Goal: Task Accomplishment & Management: Use online tool/utility

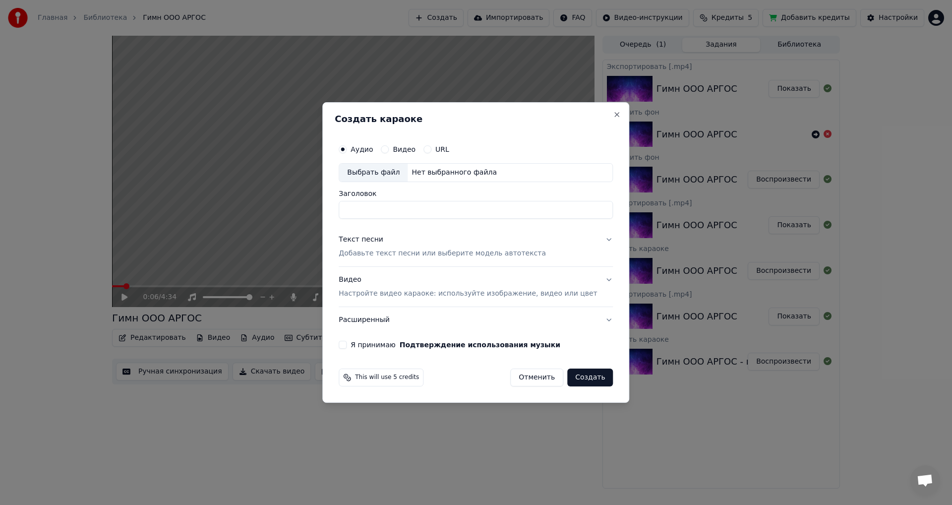
click at [360, 243] on div "Текст песни" at bounding box center [361, 240] width 45 height 10
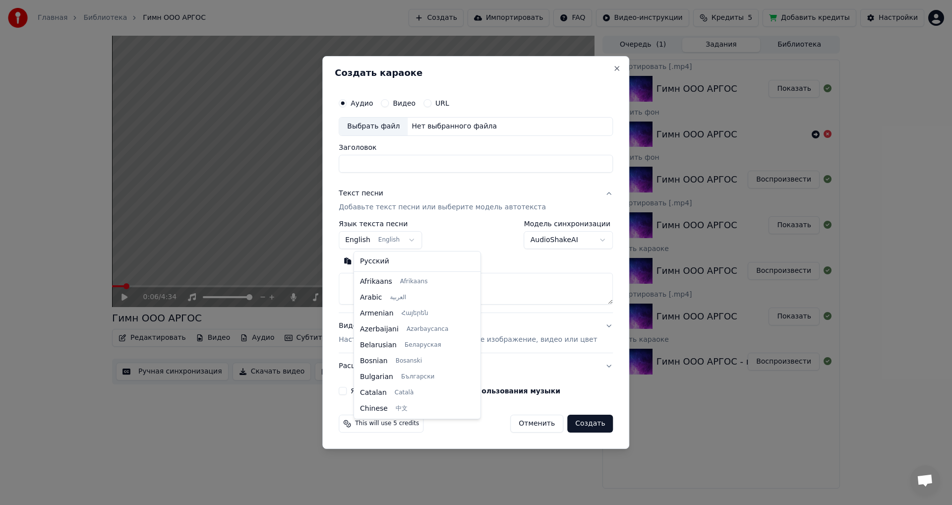
click at [407, 241] on body "Главная Библиотека Гимн ООО АРГОС Создать Импортировать FAQ Видео-инструкции Кр…" at bounding box center [476, 252] width 952 height 505
select select "**"
click at [383, 282] on textarea at bounding box center [476, 289] width 274 height 32
paste textarea "**********"
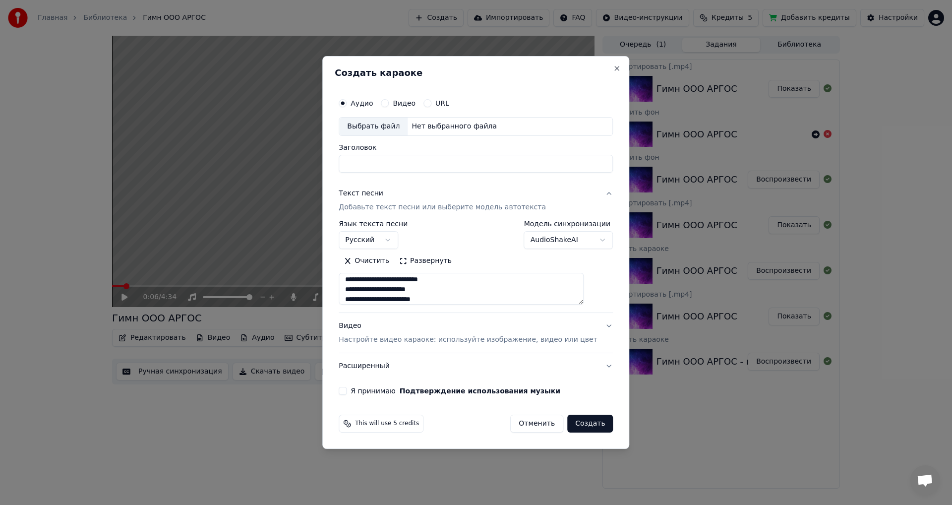
scroll to position [0, 0]
drag, startPoint x: 360, startPoint y: 282, endPoint x: 568, endPoint y: 294, distance: 208.7
click at [568, 294] on textarea at bounding box center [461, 289] width 245 height 32
type textarea "**********"
click at [388, 163] on input "Заголовок" at bounding box center [476, 164] width 274 height 18
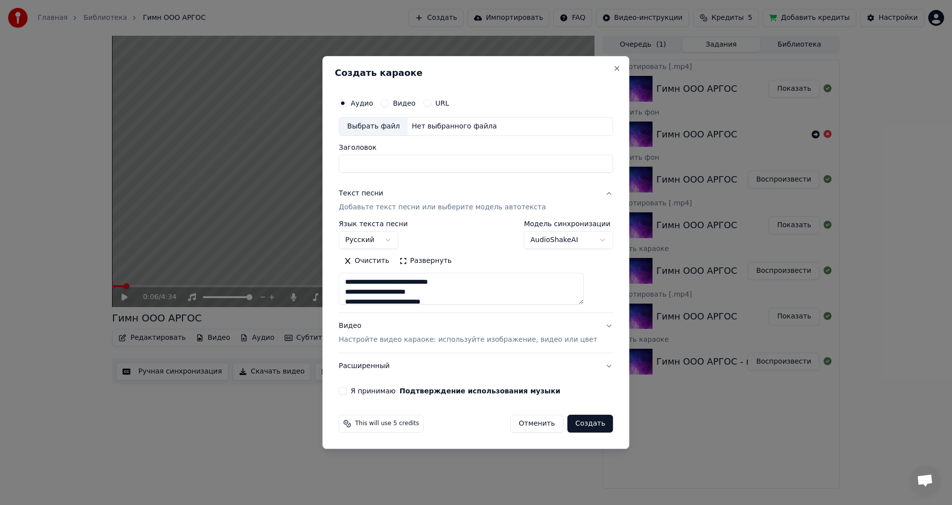
paste input "**********"
type input "**********"
click at [404, 102] on div "Видео" at bounding box center [398, 103] width 35 height 8
click at [402, 104] on div "Видео" at bounding box center [398, 103] width 35 height 8
click at [389, 103] on button "Видео" at bounding box center [385, 103] width 8 height 8
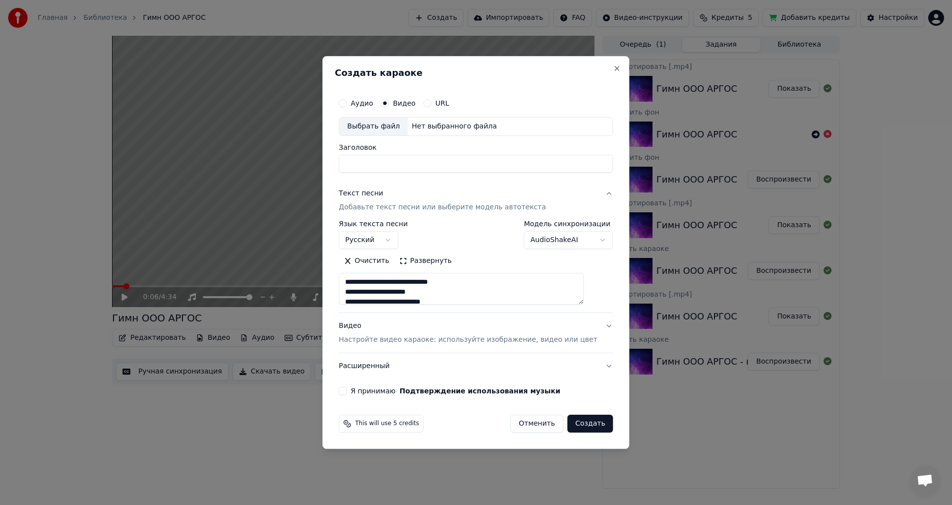
click at [373, 106] on label "Аудио" at bounding box center [362, 103] width 22 height 7
click at [347, 106] on button "Аудио" at bounding box center [343, 103] width 8 height 8
click at [595, 330] on button "Видео Настройте видео караоке: используйте изображение, видео или цвет" at bounding box center [476, 333] width 274 height 40
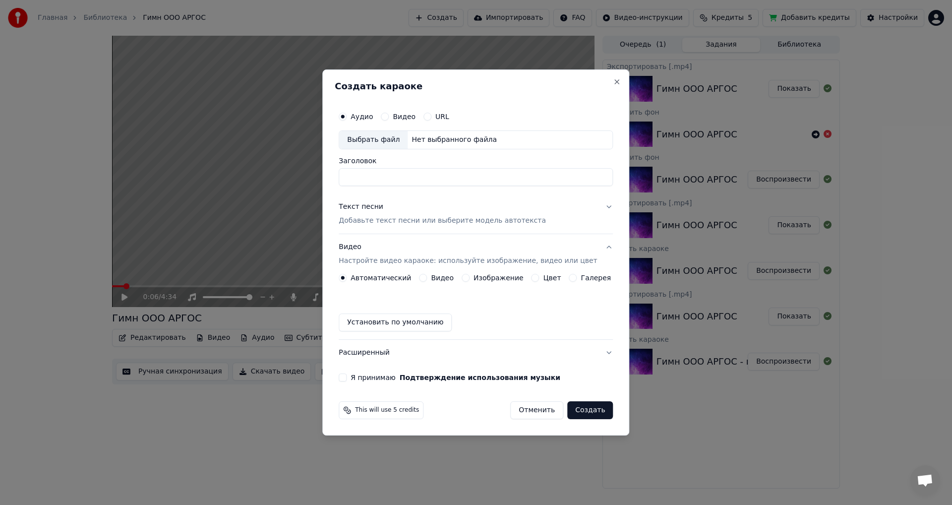
click at [427, 279] on button "Видео" at bounding box center [423, 278] width 8 height 8
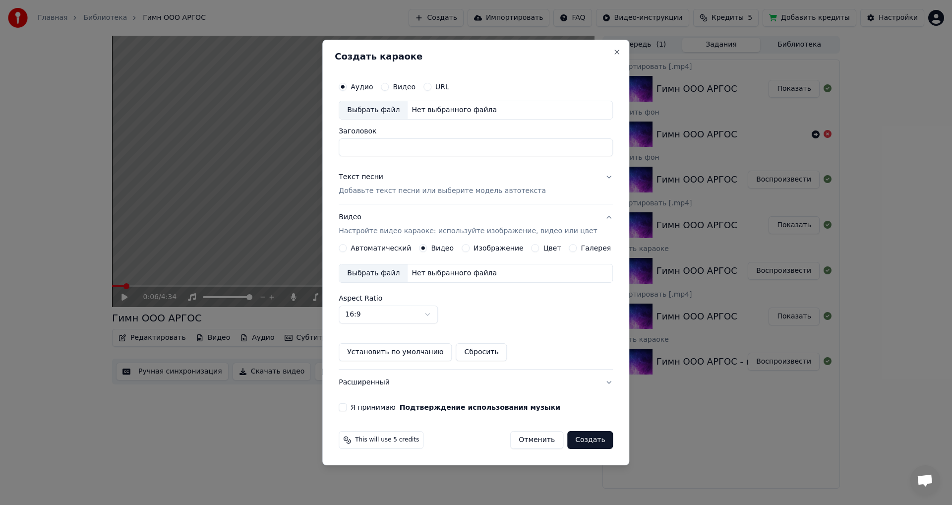
click at [469, 247] on button "Изображение" at bounding box center [466, 248] width 8 height 8
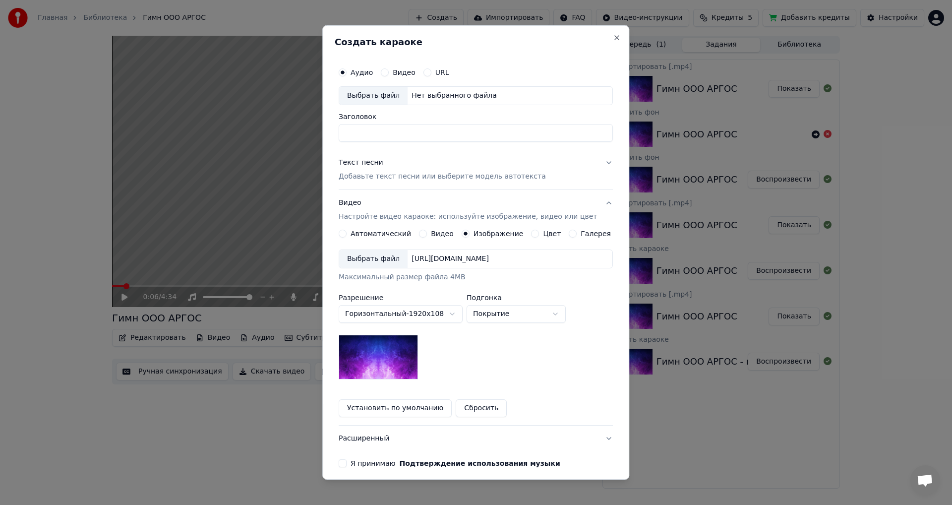
click at [532, 234] on button "Цвет" at bounding box center [536, 234] width 8 height 8
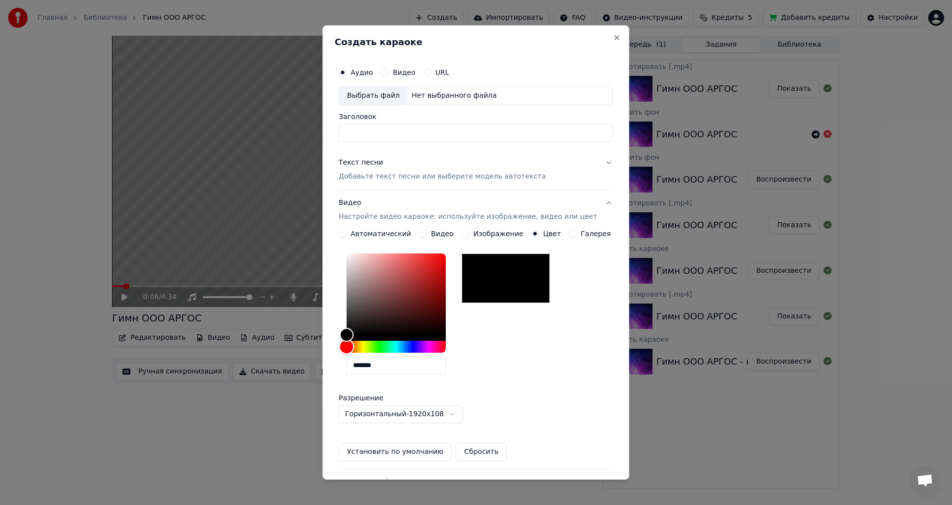
click at [386, 347] on div "Hue" at bounding box center [396, 347] width 99 height 12
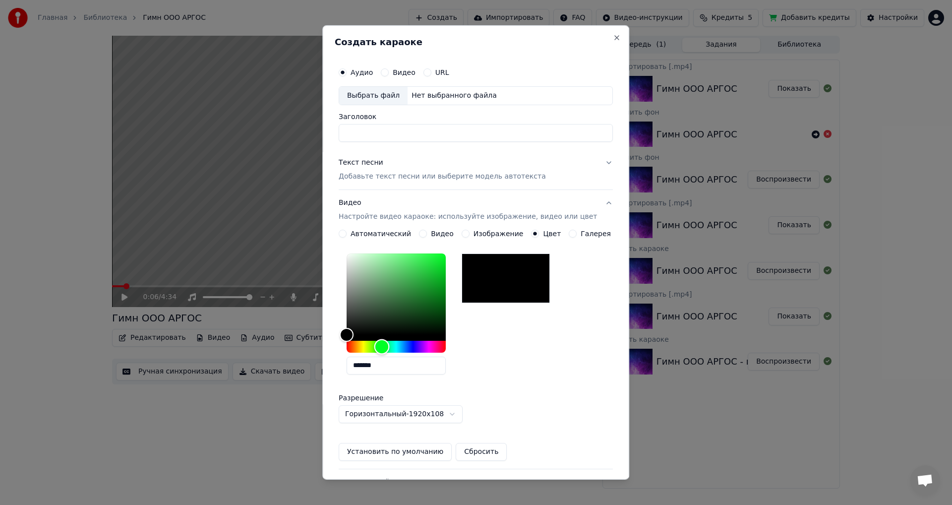
click at [389, 348] on div "Hue" at bounding box center [381, 346] width 15 height 15
drag, startPoint x: 355, startPoint y: 332, endPoint x: 482, endPoint y: 232, distance: 161.4
click at [482, 232] on div "**********" at bounding box center [476, 345] width 274 height 231
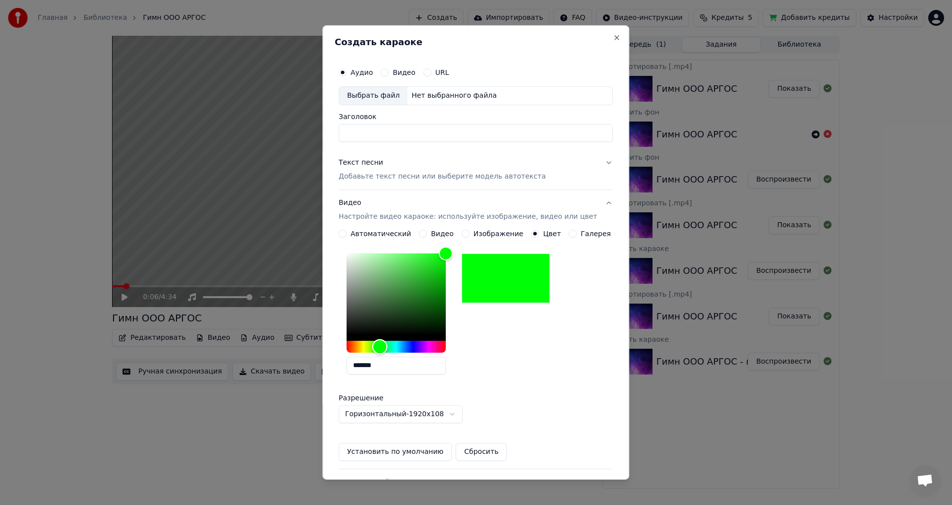
click at [387, 345] on div "Hue" at bounding box center [380, 346] width 15 height 15
drag, startPoint x: 380, startPoint y: 366, endPoint x: 408, endPoint y: 367, distance: 28.3
click at [407, 367] on input "*******" at bounding box center [396, 366] width 99 height 18
type input "*******"
click at [400, 503] on button "Подтверждение использования музыки" at bounding box center [480, 506] width 161 height 7
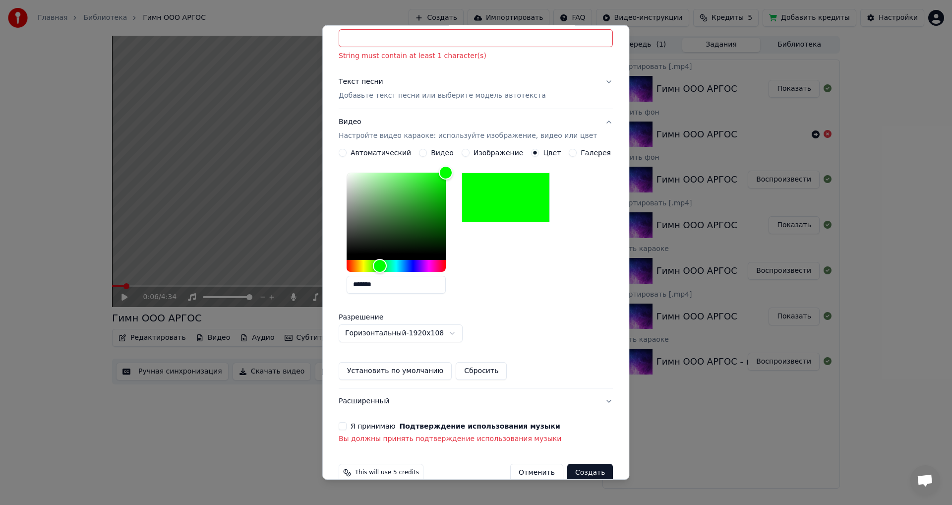
scroll to position [127, 0]
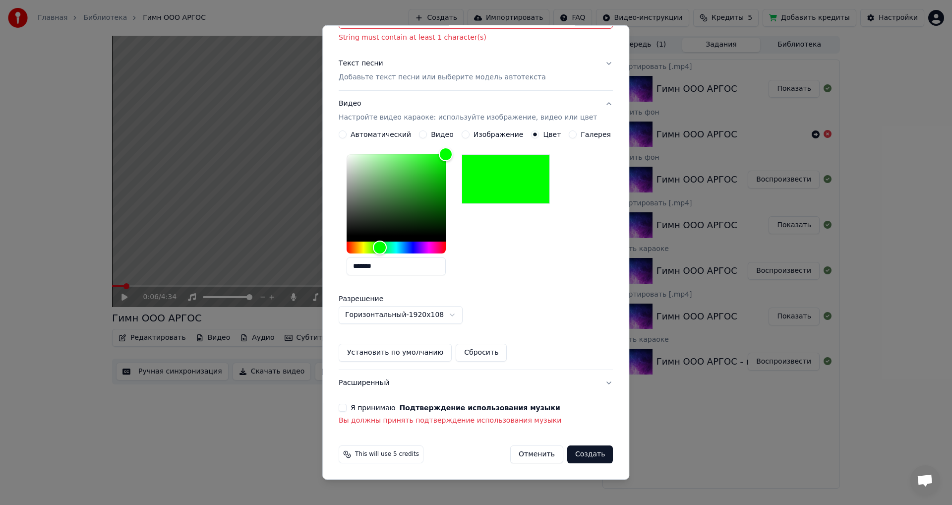
click at [347, 407] on button "Я принимаю Подтверждение использования музыки" at bounding box center [343, 408] width 8 height 8
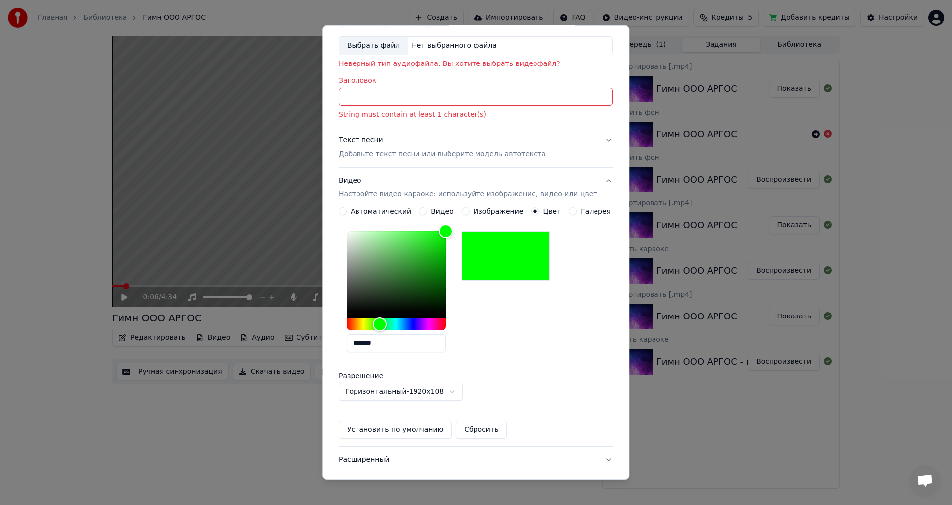
scroll to position [0, 0]
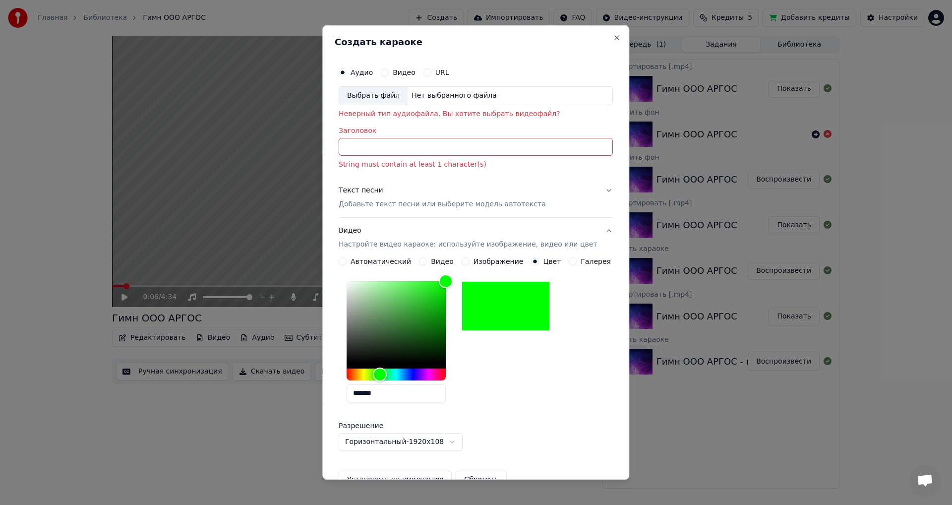
click at [388, 72] on button "Видео" at bounding box center [385, 72] width 8 height 8
click at [347, 72] on button "Аудио" at bounding box center [343, 72] width 8 height 8
click at [383, 97] on div "Выбрать файл" at bounding box center [373, 96] width 68 height 18
type input "**********"
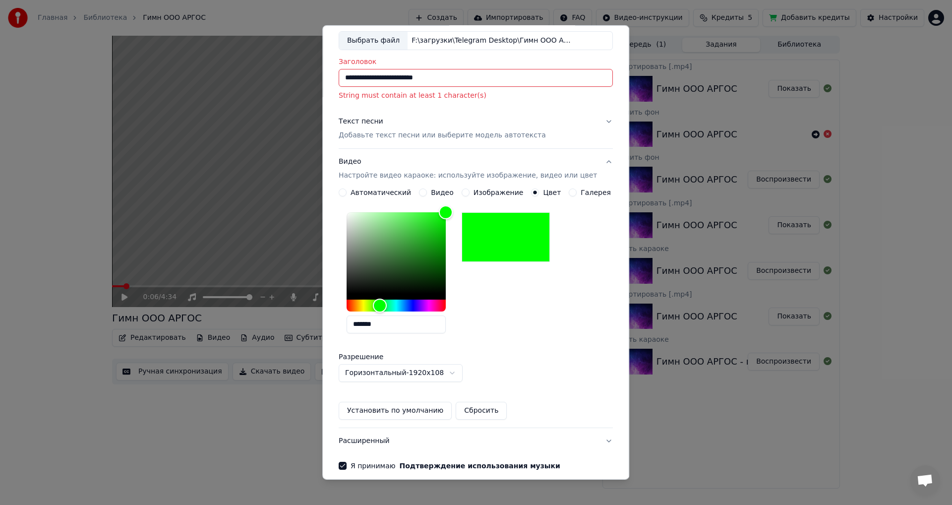
scroll to position [99, 0]
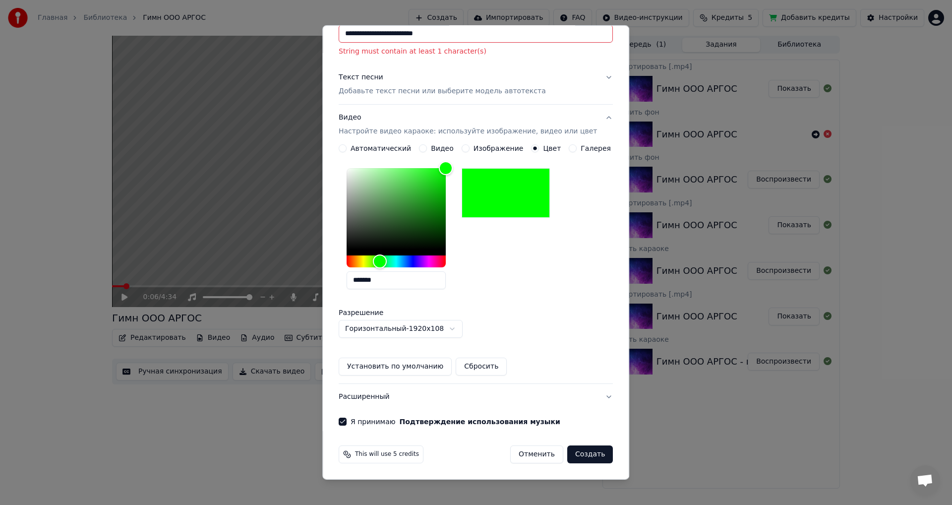
click at [572, 454] on button "Создать" at bounding box center [590, 454] width 46 height 18
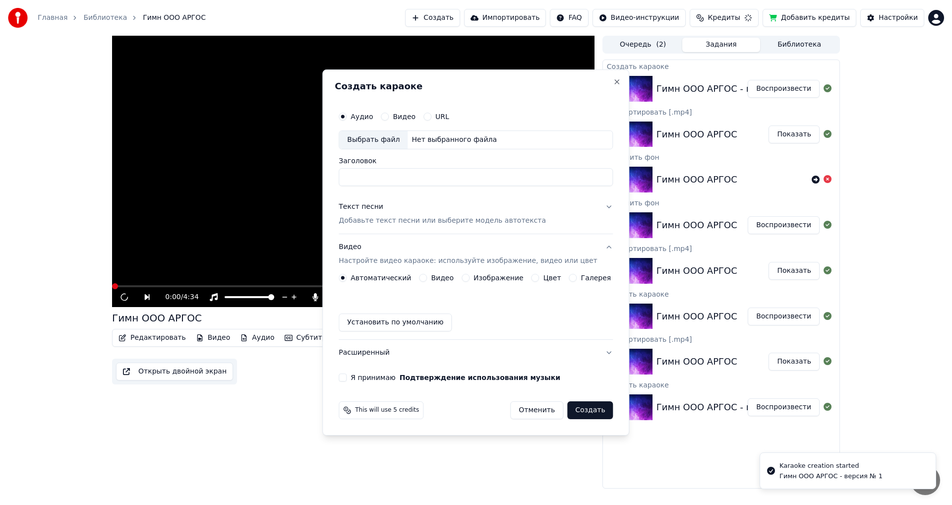
scroll to position [0, 0]
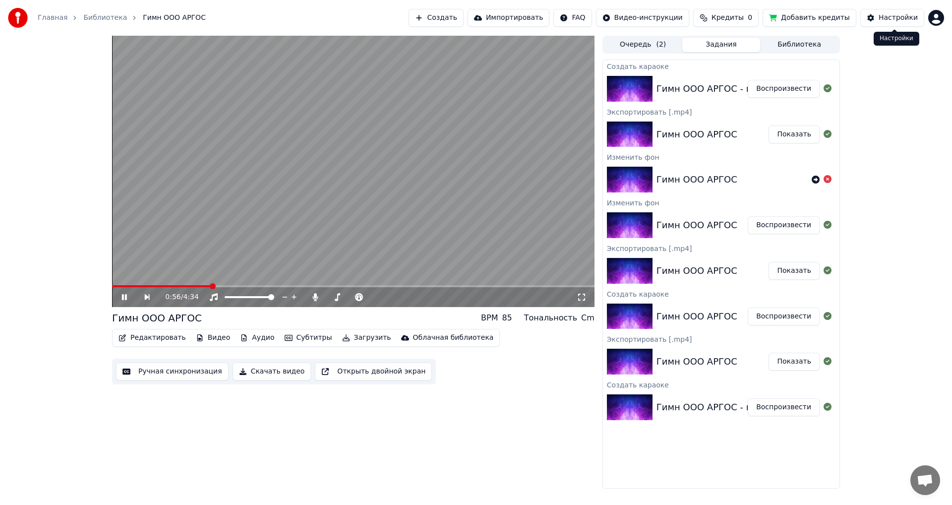
click at [889, 20] on div "Настройки" at bounding box center [898, 18] width 39 height 10
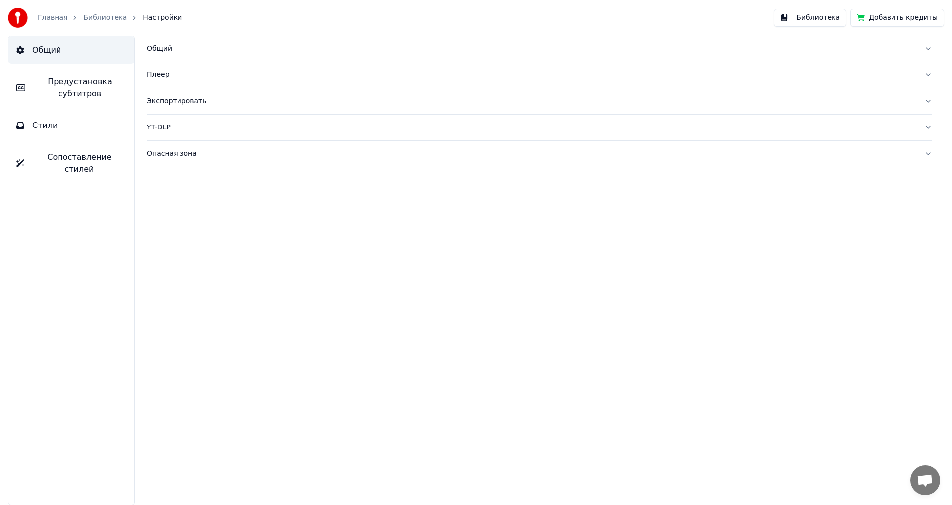
click at [831, 19] on button "Библиотека" at bounding box center [810, 18] width 72 height 18
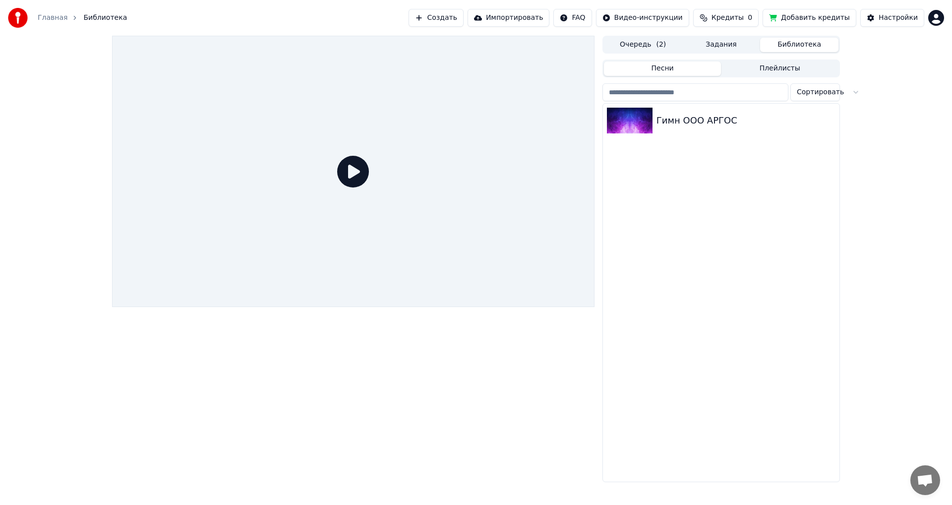
click at [346, 180] on icon at bounding box center [353, 172] width 32 height 32
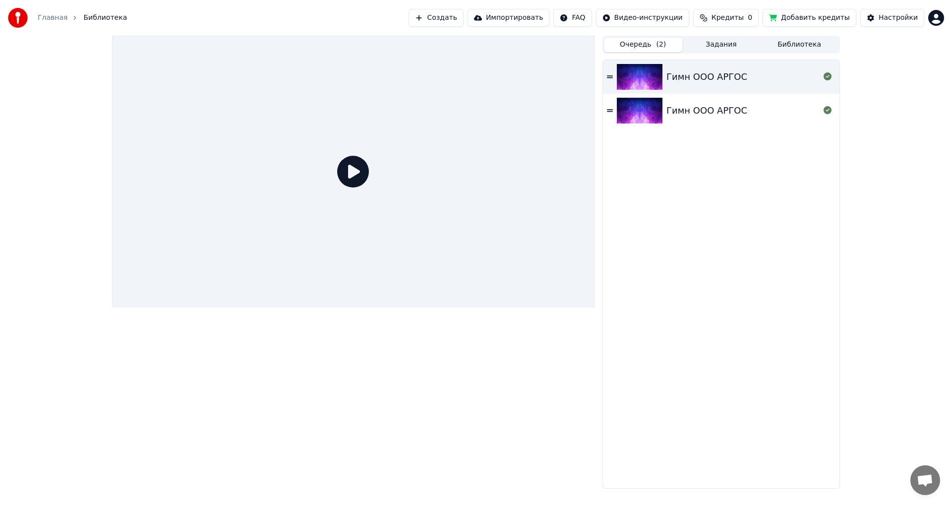
click at [647, 44] on button "Очередь ( 2 )" at bounding box center [643, 45] width 78 height 14
click at [672, 75] on div "Гимн ООО АРГОС" at bounding box center [707, 77] width 81 height 14
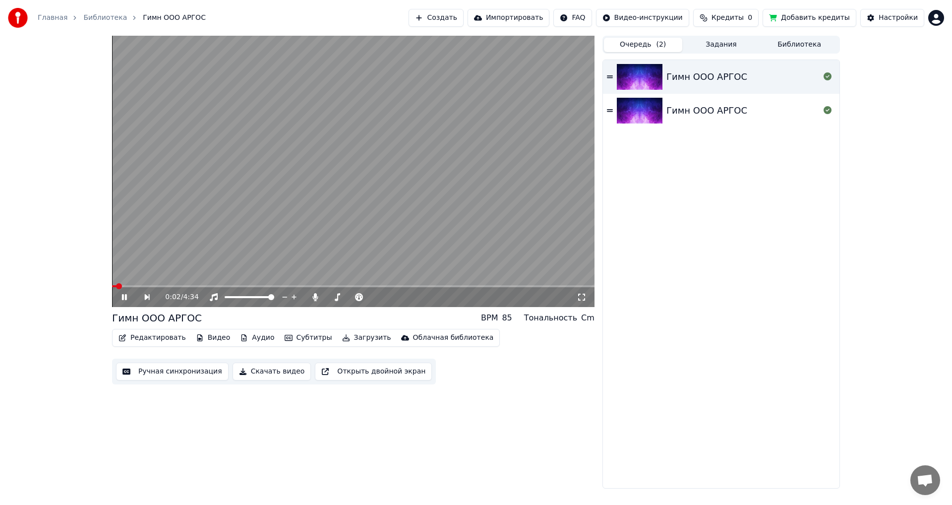
click at [272, 287] on span at bounding box center [353, 286] width 483 height 2
click at [326, 198] on video at bounding box center [353, 171] width 483 height 271
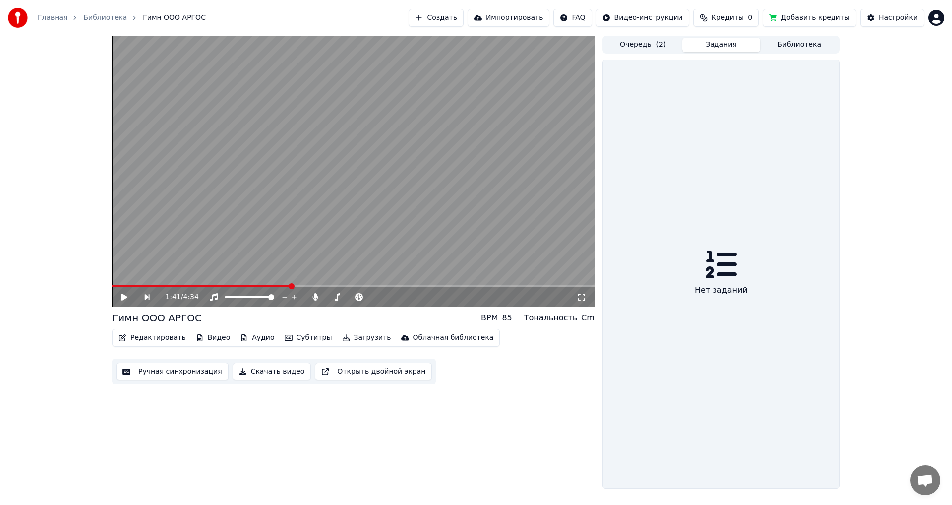
click at [718, 50] on button "Задания" at bounding box center [722, 45] width 78 height 14
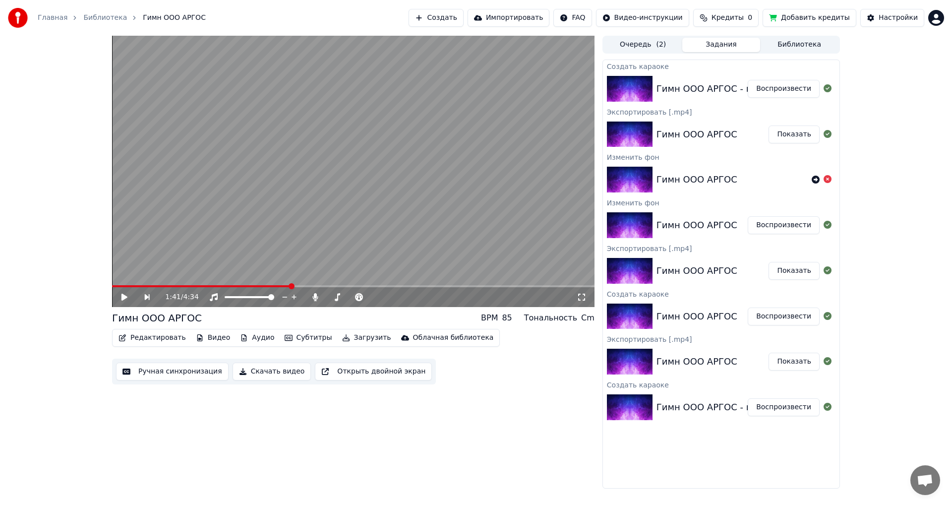
click at [687, 85] on div "Гимн ООО АРГОС - версия № 1" at bounding box center [728, 89] width 143 height 14
click at [695, 89] on div "Гимн ООО АРГОС - версия № 1" at bounding box center [728, 89] width 143 height 14
click at [780, 91] on button "Воспроизвести" at bounding box center [784, 89] width 72 height 18
click at [311, 288] on div "0:00 / 4:34" at bounding box center [353, 297] width 483 height 20
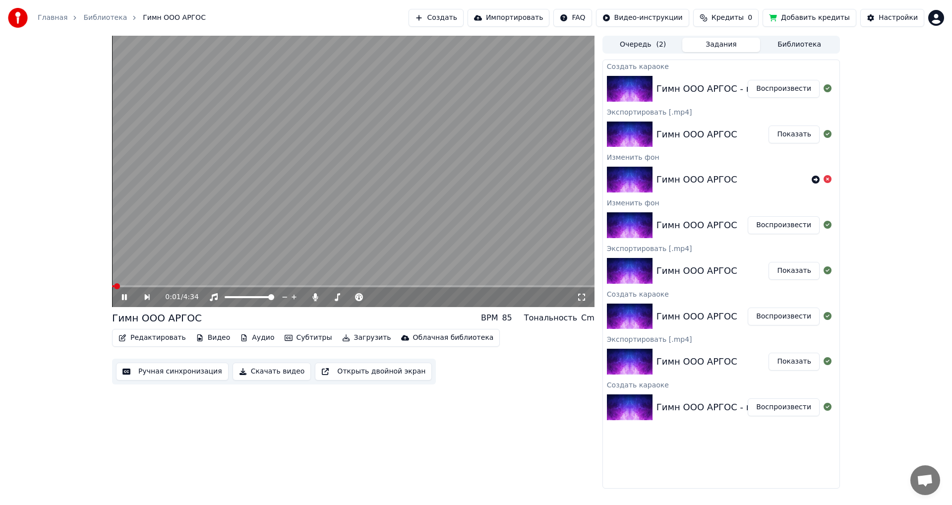
click at [313, 286] on span at bounding box center [353, 286] width 483 height 2
click at [305, 286] on span at bounding box center [208, 286] width 193 height 2
click at [300, 286] on span at bounding box center [206, 286] width 188 height 2
click at [291, 286] on span at bounding box center [207, 286] width 190 height 2
click at [339, 286] on span at bounding box center [353, 286] width 483 height 2
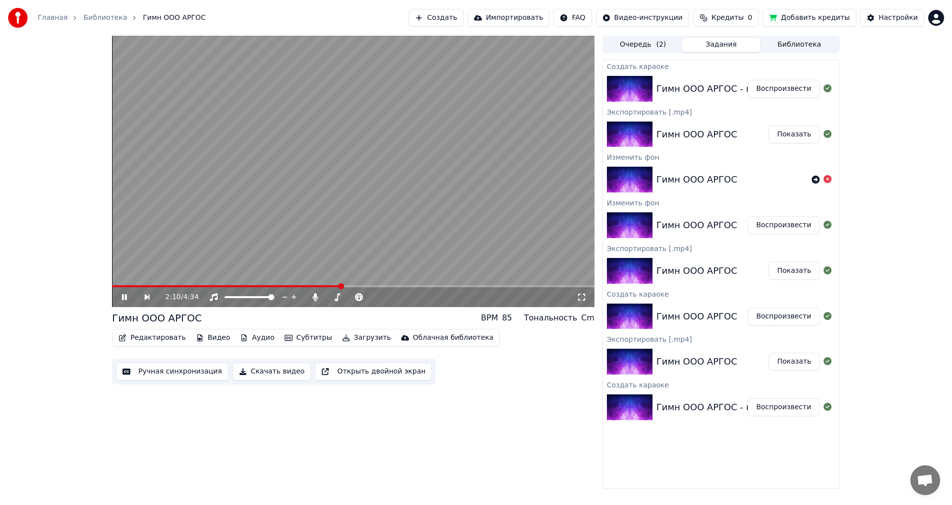
click at [349, 285] on span at bounding box center [353, 286] width 483 height 2
click at [367, 285] on video at bounding box center [353, 171] width 483 height 271
click at [371, 270] on video at bounding box center [353, 171] width 483 height 271
click at [371, 285] on span at bounding box center [353, 286] width 483 height 2
click at [378, 286] on span at bounding box center [353, 286] width 483 height 2
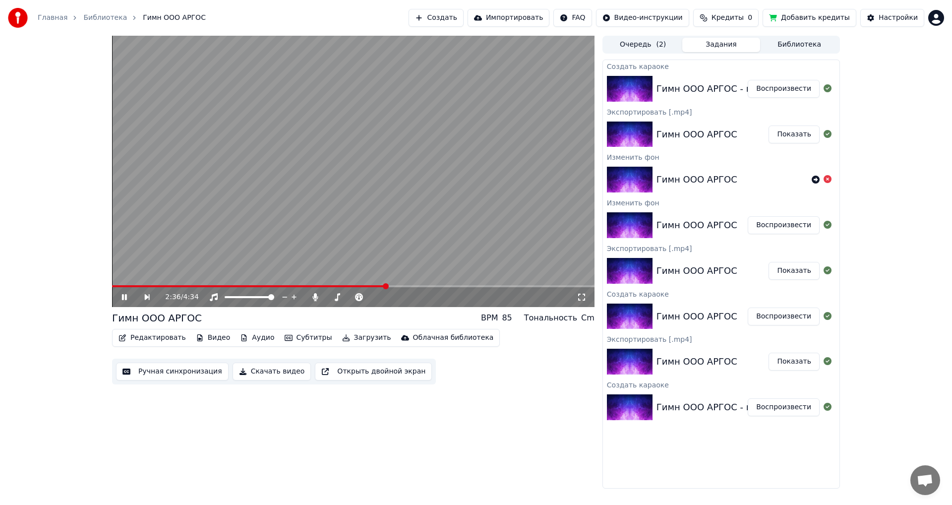
click at [387, 285] on span at bounding box center [353, 286] width 483 height 2
click at [395, 286] on span at bounding box center [353, 286] width 483 height 2
click at [403, 286] on span at bounding box center [353, 286] width 483 height 2
click at [413, 286] on span at bounding box center [353, 286] width 483 height 2
click at [420, 286] on span at bounding box center [353, 286] width 483 height 2
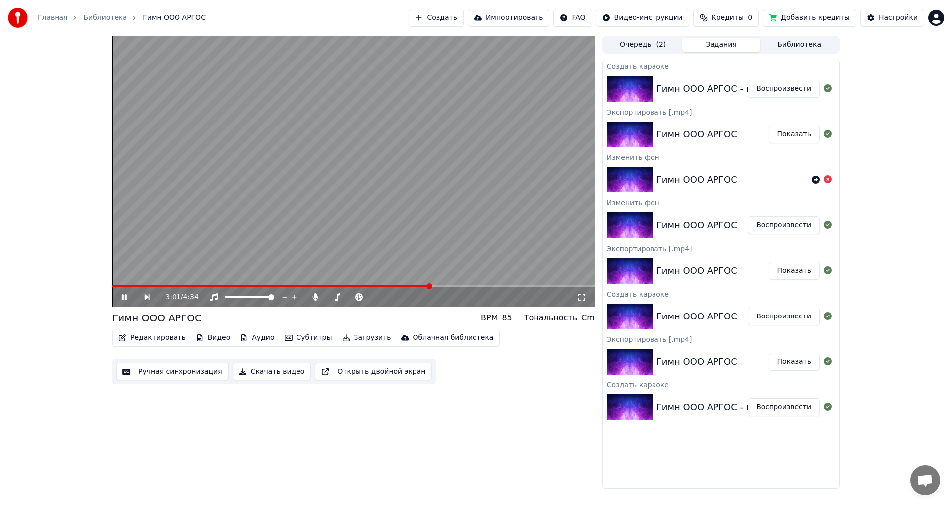
click at [430, 285] on span at bounding box center [353, 286] width 483 height 2
click at [442, 285] on span at bounding box center [353, 286] width 483 height 2
click at [264, 287] on div "3:08 / 4:34" at bounding box center [353, 297] width 483 height 20
click at [262, 286] on span at bounding box center [279, 286] width 334 height 2
click at [272, 284] on video at bounding box center [353, 171] width 483 height 271
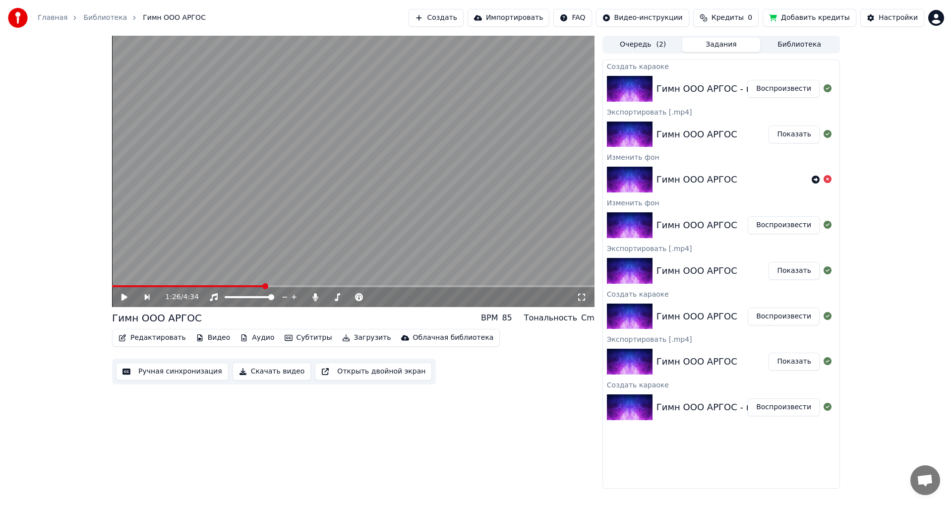
click at [274, 285] on span at bounding box center [353, 286] width 483 height 2
click at [303, 252] on video at bounding box center [353, 171] width 483 height 271
click at [352, 190] on video at bounding box center [353, 171] width 483 height 271
click at [463, 19] on button "Создать" at bounding box center [436, 18] width 55 height 18
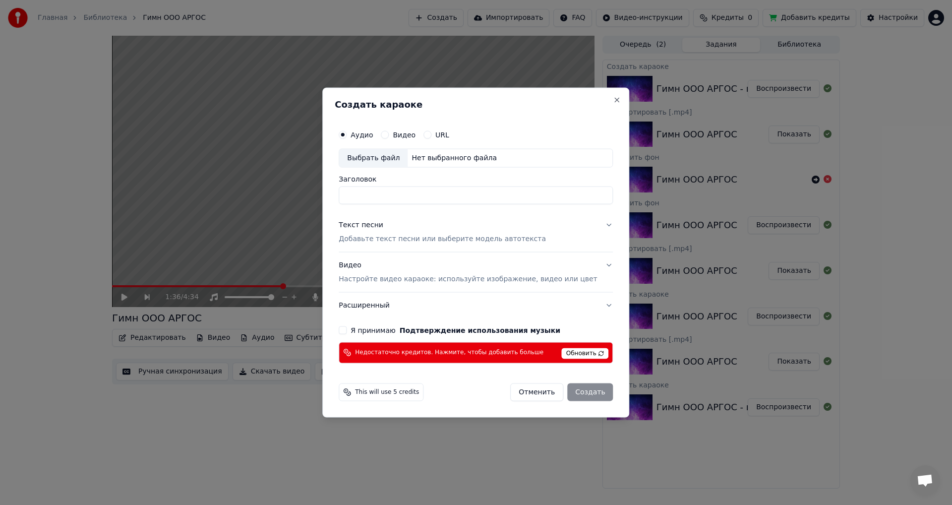
click at [385, 236] on p "Добавьте текст песни или выберите модель автотекста" at bounding box center [442, 239] width 207 height 10
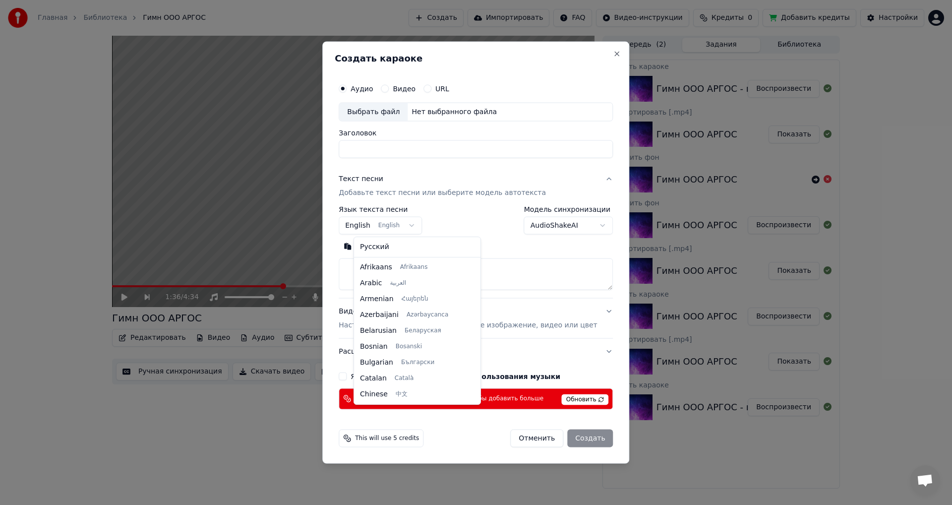
click at [391, 228] on body "Главная Библиотека Гимн ООО АРГОС Создать Импортировать FAQ Видео-инструкции Кр…" at bounding box center [476, 252] width 952 height 505
select select "**"
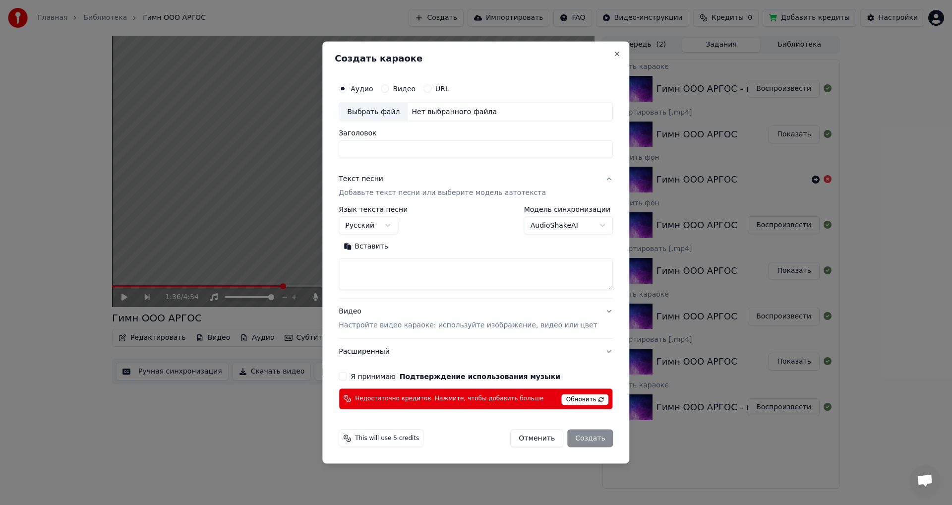
click at [405, 274] on textarea at bounding box center [476, 274] width 274 height 32
paste textarea "**********"
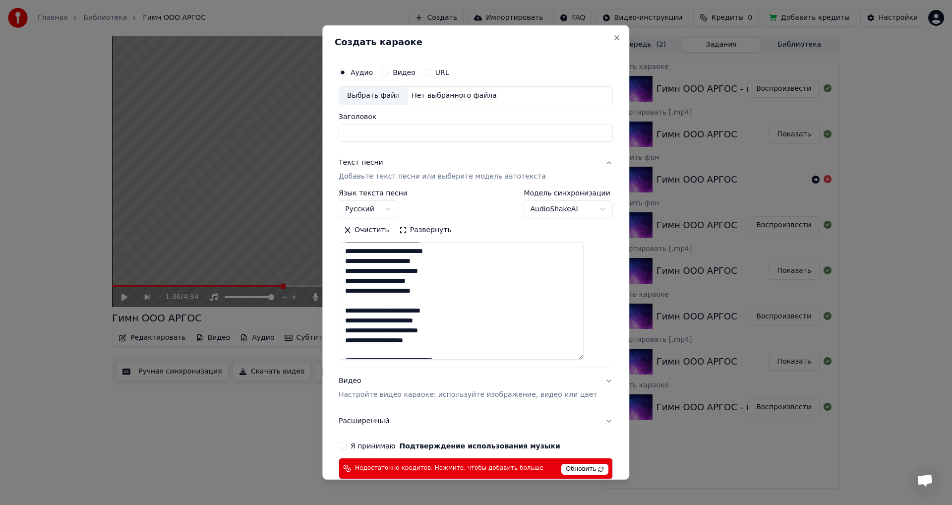
drag, startPoint x: 598, startPoint y: 288, endPoint x: 598, endPoint y: 358, distance: 69.4
click at [598, 358] on div "**********" at bounding box center [475, 252] width 307 height 454
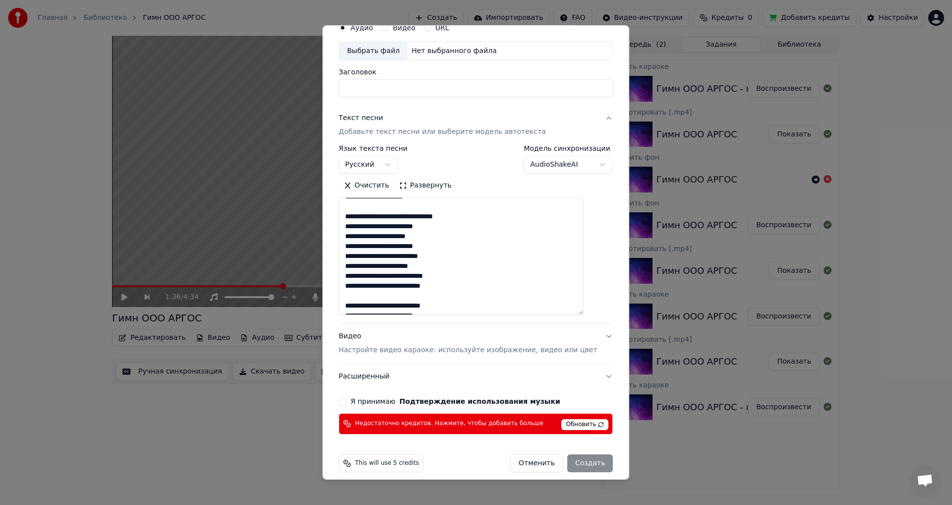
scroll to position [53, 0]
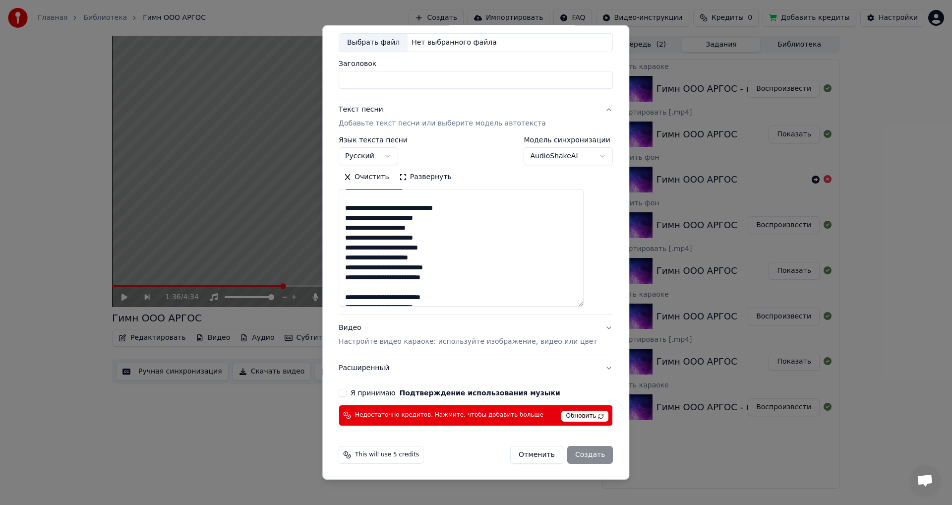
type textarea "**********"
click at [347, 393] on button "Я принимаю Подтверждение использования музыки" at bounding box center [343, 393] width 8 height 8
click at [564, 418] on span "Обновить" at bounding box center [585, 416] width 47 height 11
click at [434, 418] on span "Недостаточно кредитов. Нажмите, чтобы добавить больше" at bounding box center [449, 415] width 188 height 8
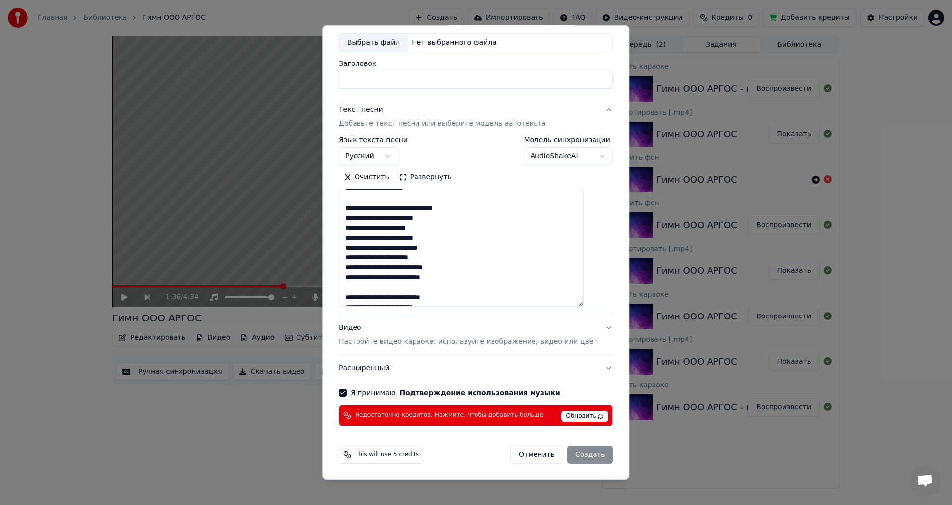
click at [419, 414] on span "Недостаточно кредитов. Нажмите, чтобы добавить больше" at bounding box center [449, 415] width 188 height 8
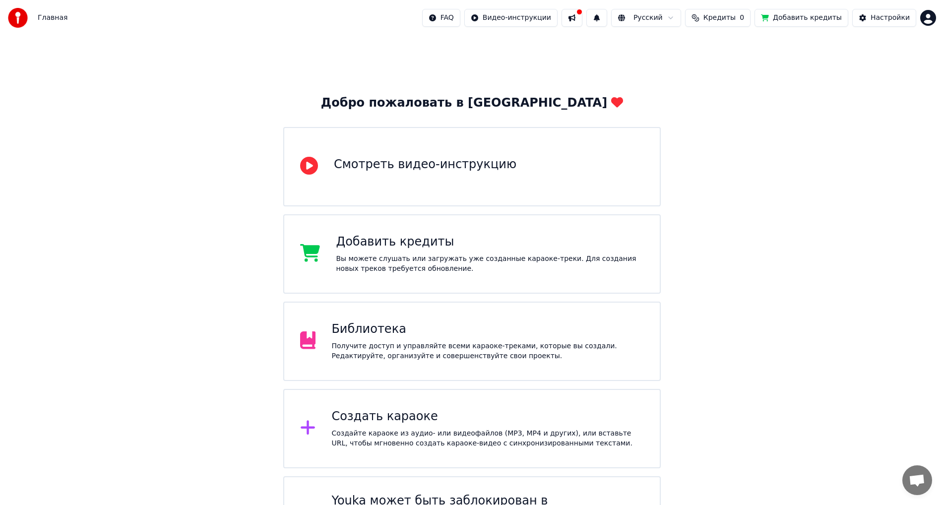
click at [385, 424] on div "Создать караоке" at bounding box center [487, 417] width 312 height 16
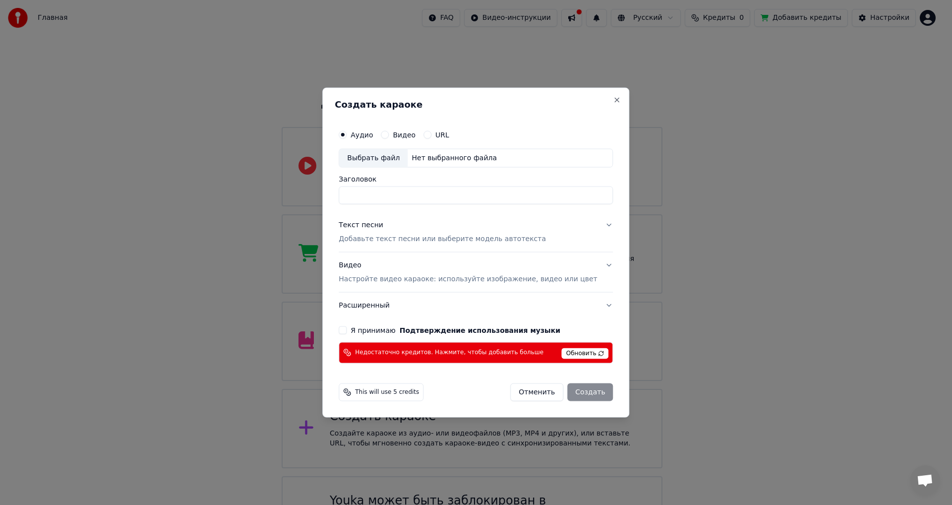
click at [562, 355] on span "Обновить" at bounding box center [585, 353] width 47 height 11
click at [538, 353] on div "Недостаточно кредитов. Нажмите, чтобы добавить больше Обновить" at bounding box center [476, 352] width 274 height 21
click at [566, 353] on span "Обновить" at bounding box center [585, 353] width 47 height 11
click at [533, 392] on button "Отменить" at bounding box center [536, 392] width 53 height 18
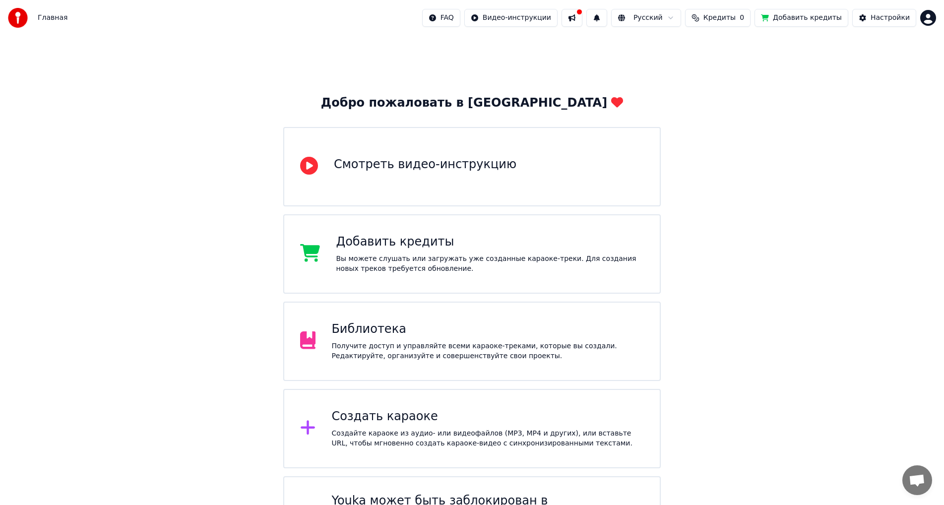
click at [734, 20] on span "Кредиты" at bounding box center [719, 18] width 32 height 10
click at [669, 47] on th "Пополнить" at bounding box center [668, 47] width 48 height 20
click at [720, 71] on button "Обновить" at bounding box center [731, 74] width 60 height 18
click at [673, 45] on th "Пополнить" at bounding box center [668, 47] width 48 height 20
click at [672, 49] on th "Пополнить" at bounding box center [668, 47] width 48 height 20
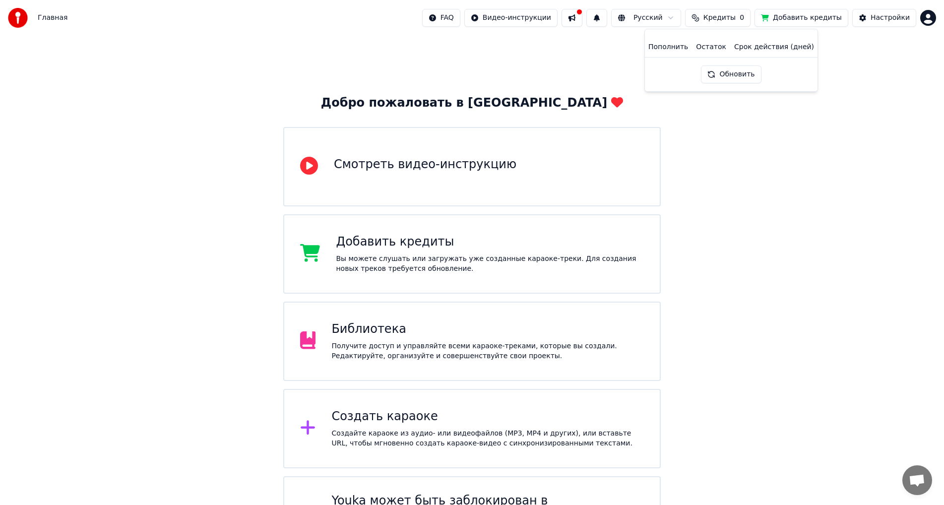
click at [683, 59] on div "Пополнить Остаток Срок действия (дней) Обновить" at bounding box center [731, 60] width 157 height 46
click at [712, 78] on button "Обновить" at bounding box center [731, 74] width 60 height 18
click at [712, 49] on th "Остаток" at bounding box center [711, 47] width 38 height 20
click at [757, 48] on th "Срок действия (дней)" at bounding box center [774, 47] width 88 height 20
click at [582, 19] on button at bounding box center [571, 18] width 21 height 18
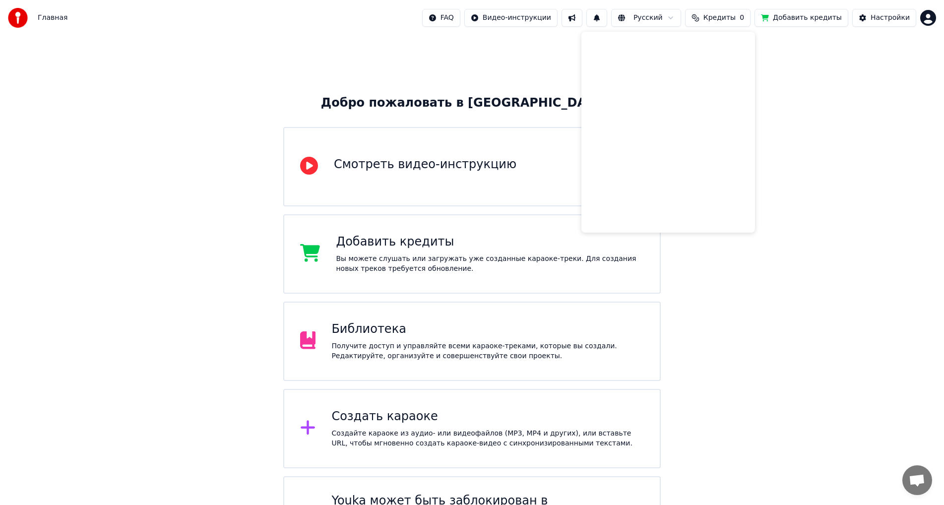
click at [784, 211] on div "Добро пожаловать в Youka Смотреть видео-инструкцию Добавить кредиты Вы можете с…" at bounding box center [472, 301] width 944 height 530
click at [372, 428] on div "Создать караоке Создайте караоке из аудио- или видеофайлов (MP3, MP4 и других),…" at bounding box center [487, 429] width 312 height 40
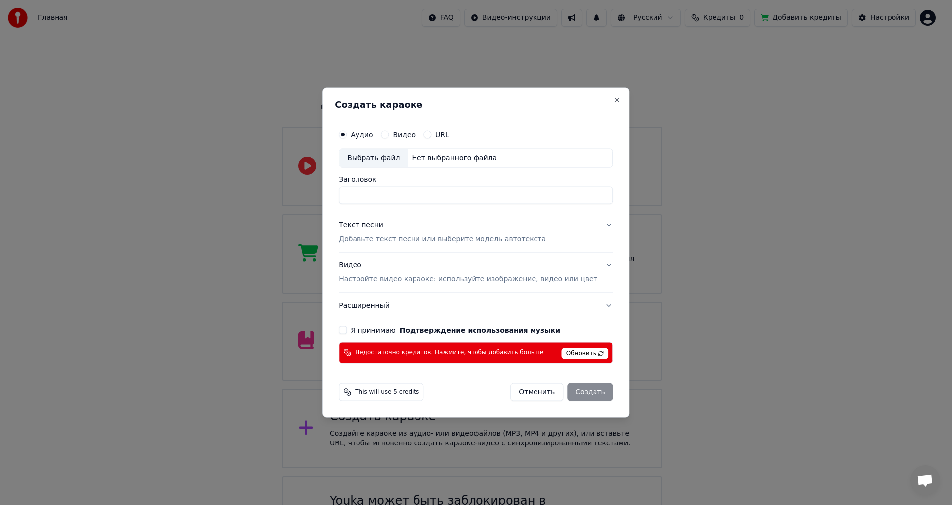
click at [413, 357] on div "Недостаточно кредитов. Нажмите, чтобы добавить больше Обновить" at bounding box center [476, 352] width 274 height 21
click at [418, 357] on div "Недостаточно кредитов. Нажмите, чтобы добавить больше Обновить" at bounding box center [476, 352] width 274 height 21
click at [418, 352] on span "Недостаточно кредитов. Нажмите, чтобы добавить больше" at bounding box center [449, 353] width 188 height 8
click at [529, 354] on span "Недостаточно кредитов. Нажмите, чтобы добавить больше" at bounding box center [449, 353] width 188 height 8
click at [347, 333] on button "Я принимаю Подтверждение использования музыки" at bounding box center [343, 330] width 8 height 8
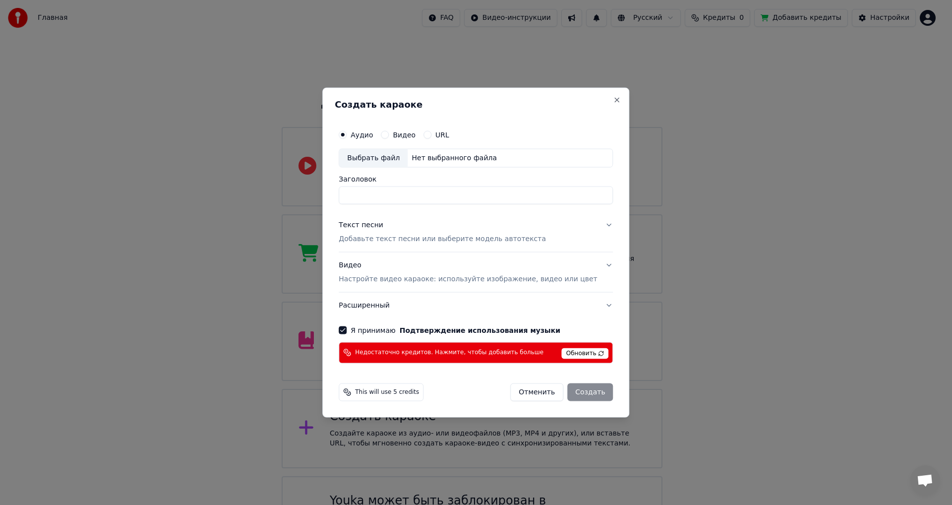
click at [387, 394] on span "This will use 5 credits" at bounding box center [387, 392] width 64 height 8
click at [424, 394] on div "This will use 5 credits" at bounding box center [381, 392] width 85 height 18
drag, startPoint x: 371, startPoint y: 393, endPoint x: 427, endPoint y: 393, distance: 56.0
click at [424, 393] on div "This will use 5 credits" at bounding box center [381, 392] width 85 height 18
click at [383, 159] on div "Выбрать файл" at bounding box center [373, 158] width 68 height 18
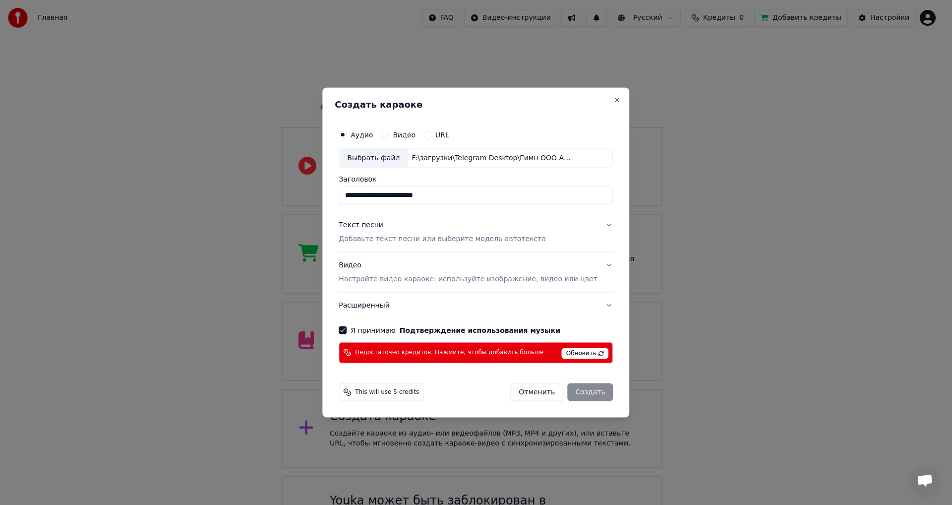
click at [379, 98] on div "**********" at bounding box center [475, 253] width 307 height 330
drag, startPoint x: 488, startPoint y: 197, endPoint x: 171, endPoint y: 215, distance: 317.5
click at [171, 215] on body "Главная FAQ Видео-инструкции Русский Кредиты 0 Добавить кредиты Настройки Добро…" at bounding box center [472, 282] width 944 height 565
paste input "**********"
type input "**********"
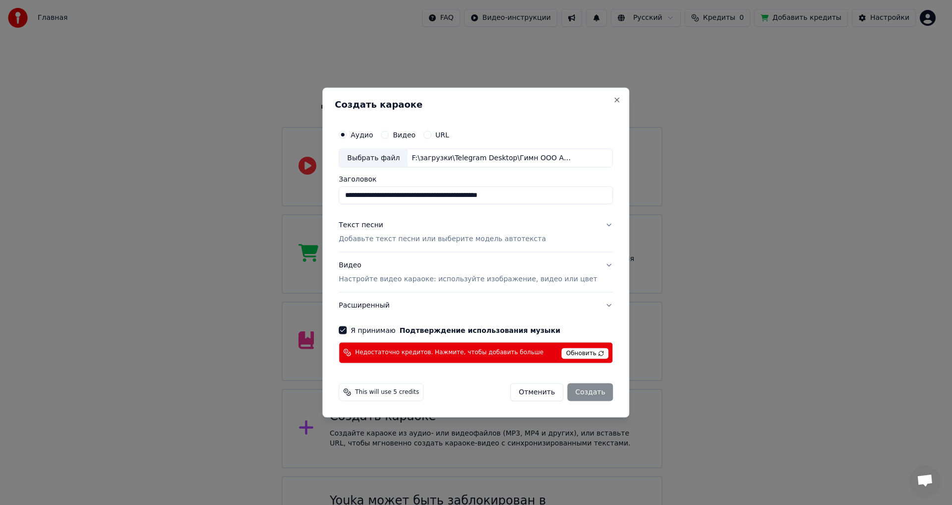
click at [421, 237] on p "Добавьте текст песни или выберите модель автотекста" at bounding box center [442, 239] width 207 height 10
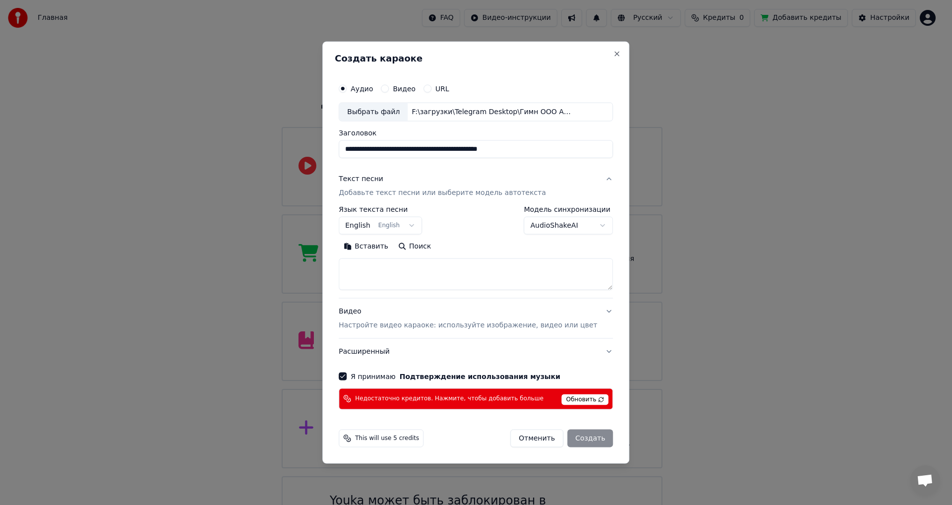
click at [409, 277] on textarea at bounding box center [476, 274] width 274 height 32
click at [385, 272] on textarea at bounding box center [476, 274] width 274 height 32
paste textarea "**********"
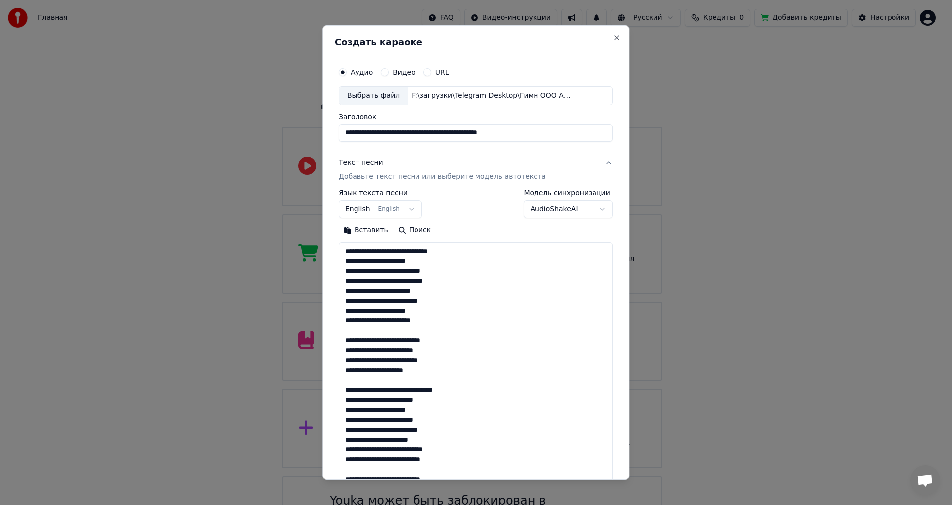
scroll to position [399, 0]
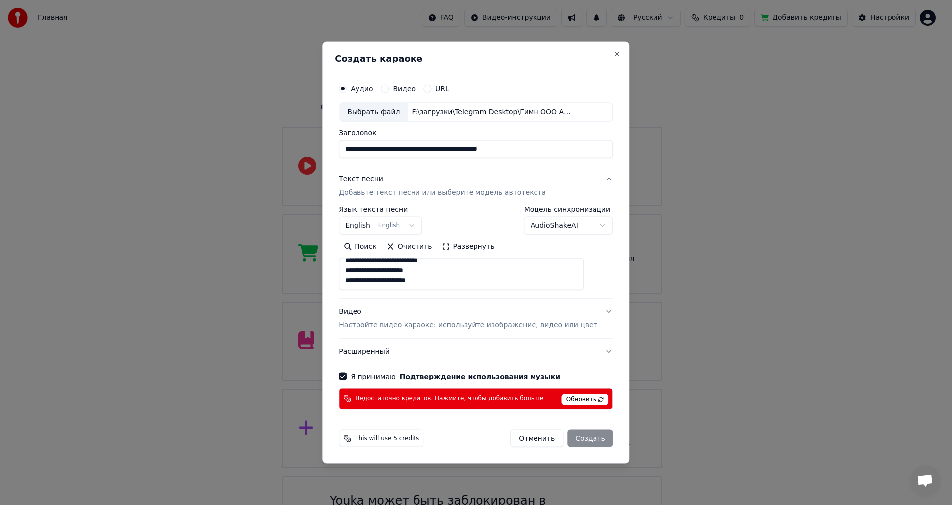
type textarea "**********"
click at [383, 331] on button "Видео Настройте видео караоке: используйте изображение, видео или цвет" at bounding box center [476, 319] width 274 height 40
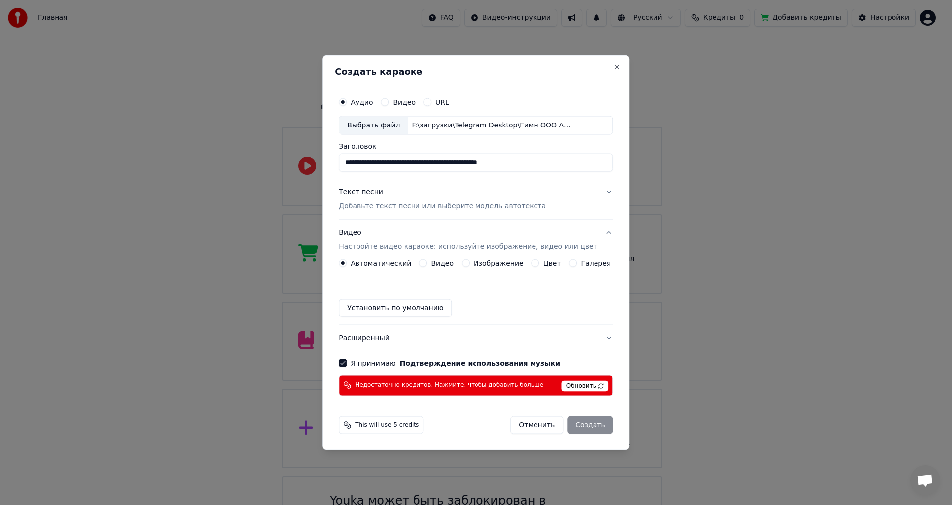
click at [469, 264] on button "Изображение" at bounding box center [466, 263] width 8 height 8
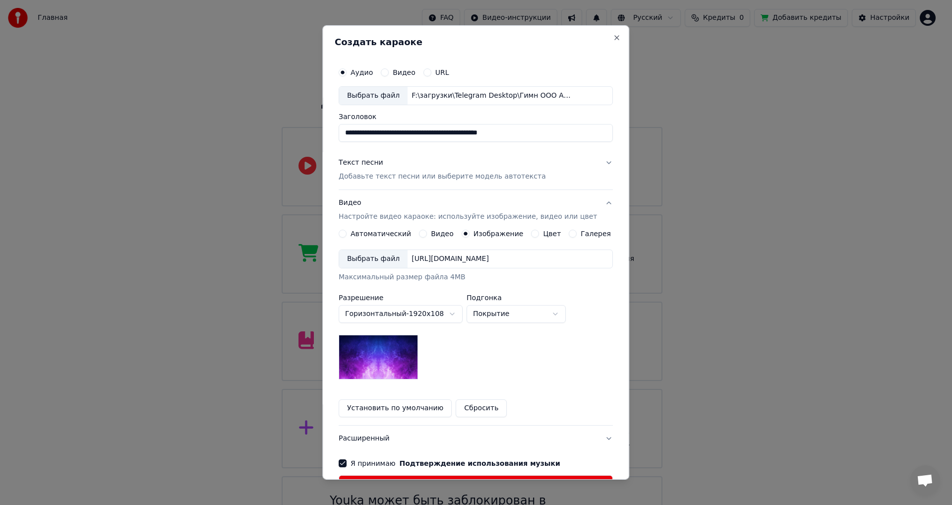
click at [533, 234] on button "Цвет" at bounding box center [536, 234] width 8 height 8
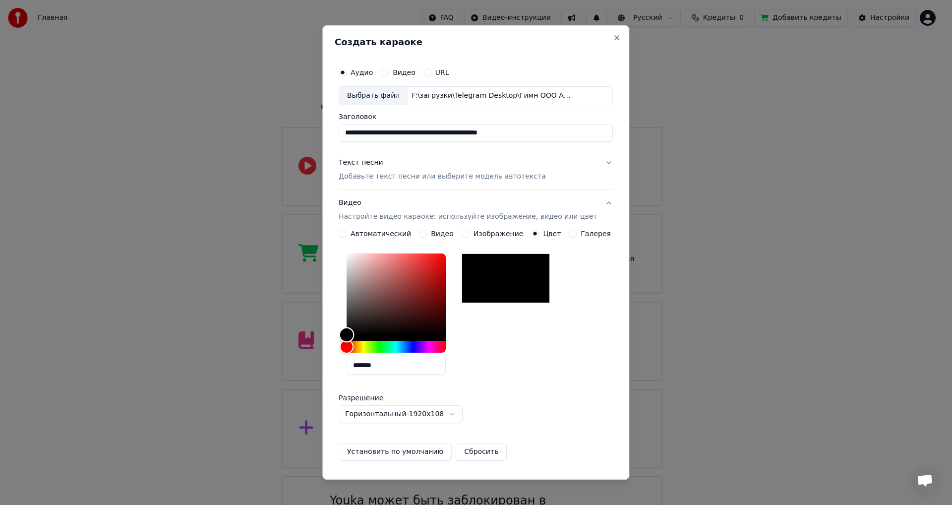
click at [406, 289] on div "Color" at bounding box center [396, 293] width 99 height 81
drag, startPoint x: 406, startPoint y: 289, endPoint x: 500, endPoint y: 225, distance: 113.6
click at [498, 226] on div "**********" at bounding box center [476, 329] width 274 height 279
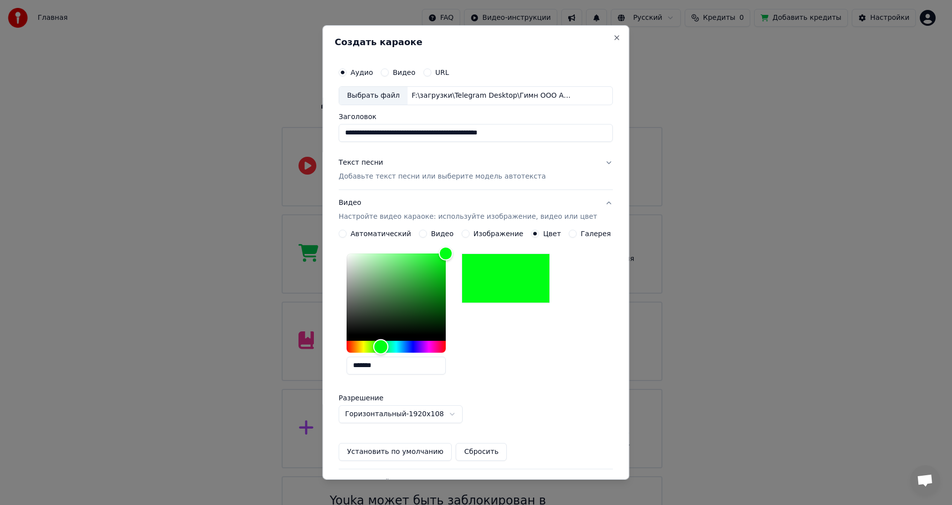
click at [388, 345] on div "Hue" at bounding box center [396, 347] width 99 height 12
drag, startPoint x: 377, startPoint y: 367, endPoint x: 473, endPoint y: 365, distance: 95.8
click at [470, 365] on div "*******" at bounding box center [476, 315] width 274 height 133
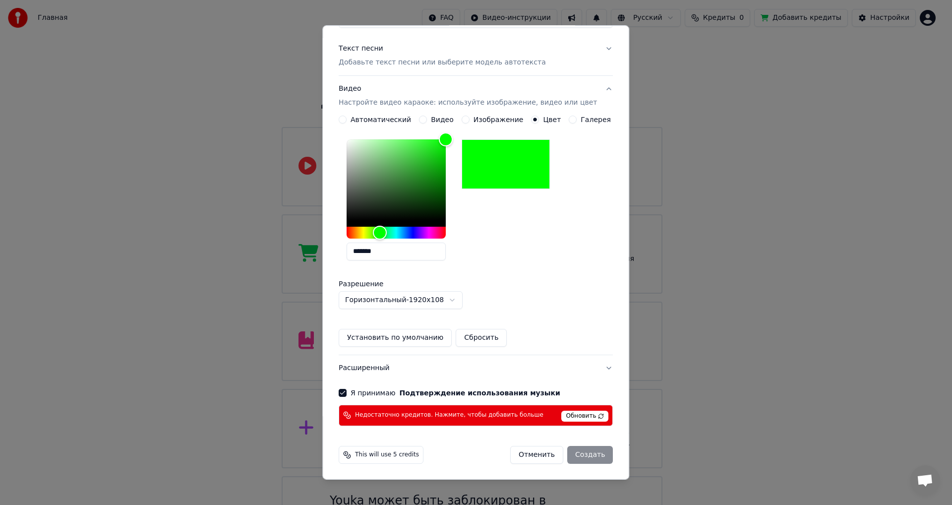
type input "*******"
click at [565, 456] on div "Отменить Создать" at bounding box center [561, 455] width 103 height 18
click at [572, 455] on div "Отменить Создать" at bounding box center [561, 455] width 103 height 18
click at [579, 417] on span "Обновить" at bounding box center [585, 416] width 47 height 11
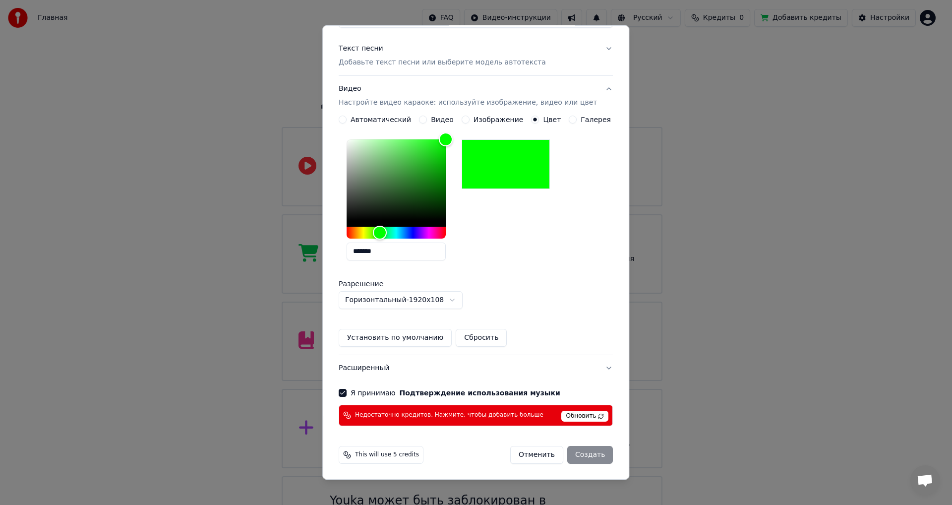
click at [579, 417] on span "Обновить" at bounding box center [585, 416] width 47 height 11
click at [562, 416] on span "Обновить" at bounding box center [585, 416] width 47 height 11
click at [491, 417] on span "Недостаточно кредитов. Нажмите, чтобы добавить больше" at bounding box center [449, 415] width 188 height 8
